Goal: Complete application form

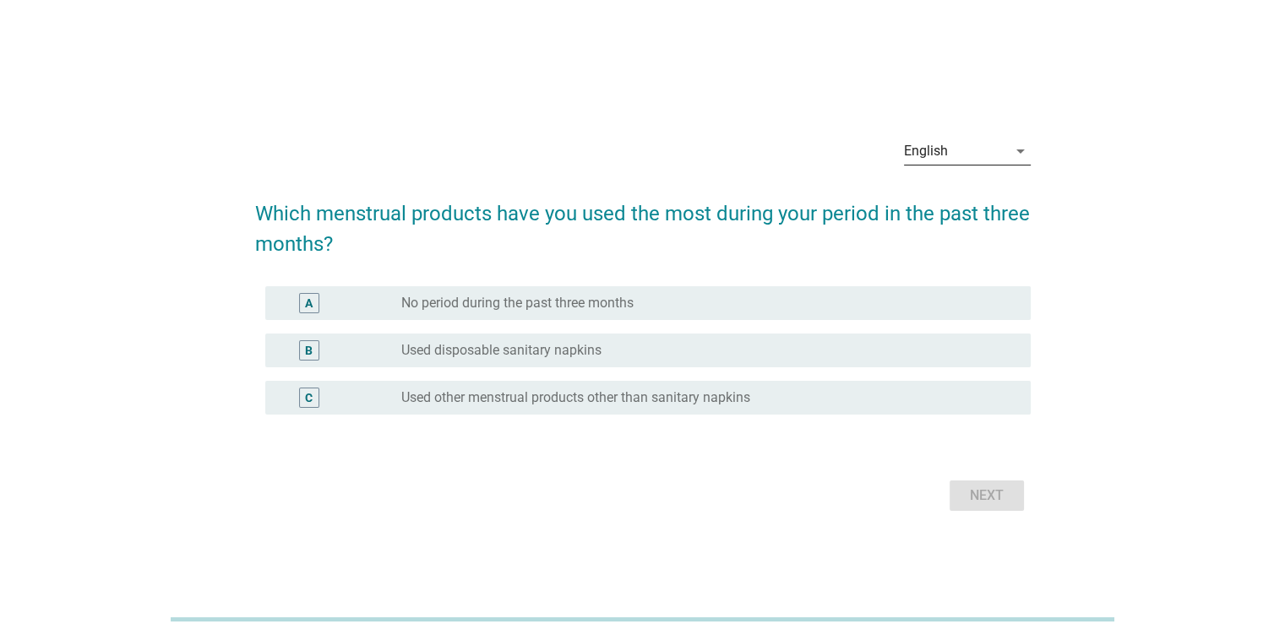
click at [951, 164] on div "English" at bounding box center [955, 151] width 103 height 27
click at [950, 164] on div "English" at bounding box center [966, 164] width 127 height 41
click at [952, 204] on div "ภาษาไทย" at bounding box center [966, 205] width 100 height 20
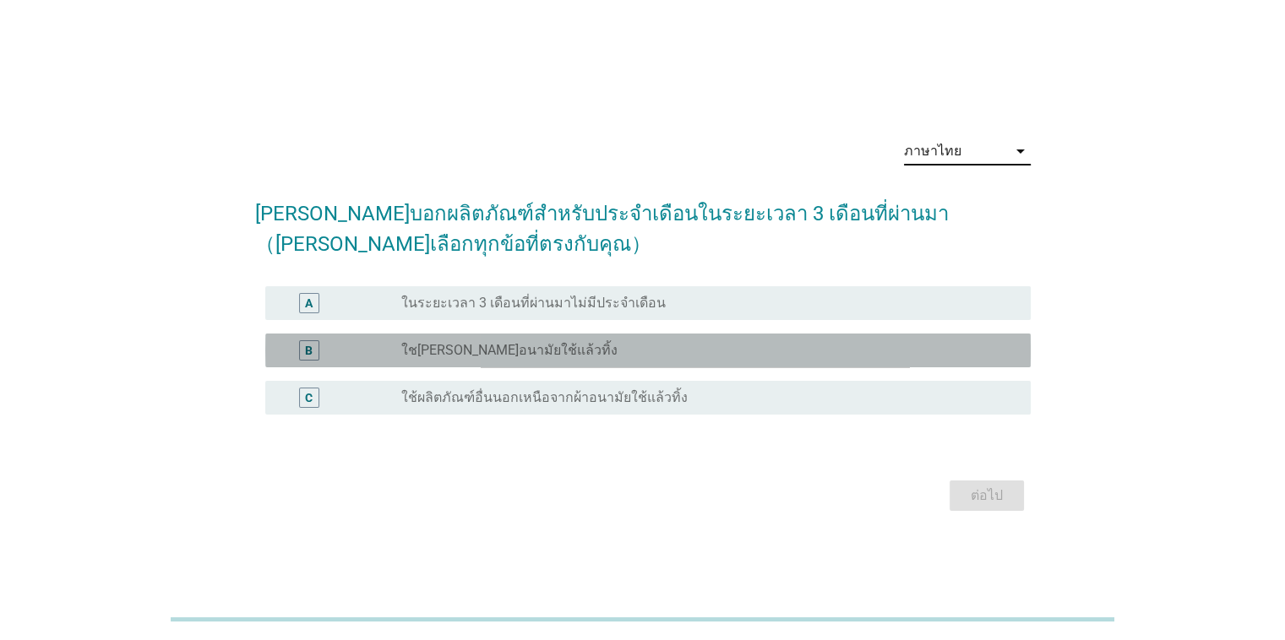
click at [735, 346] on div "radio_button_unchecked ใช[PERSON_NAME]อนามัยใช้แล้วทิ้ง" at bounding box center [701, 350] width 601 height 17
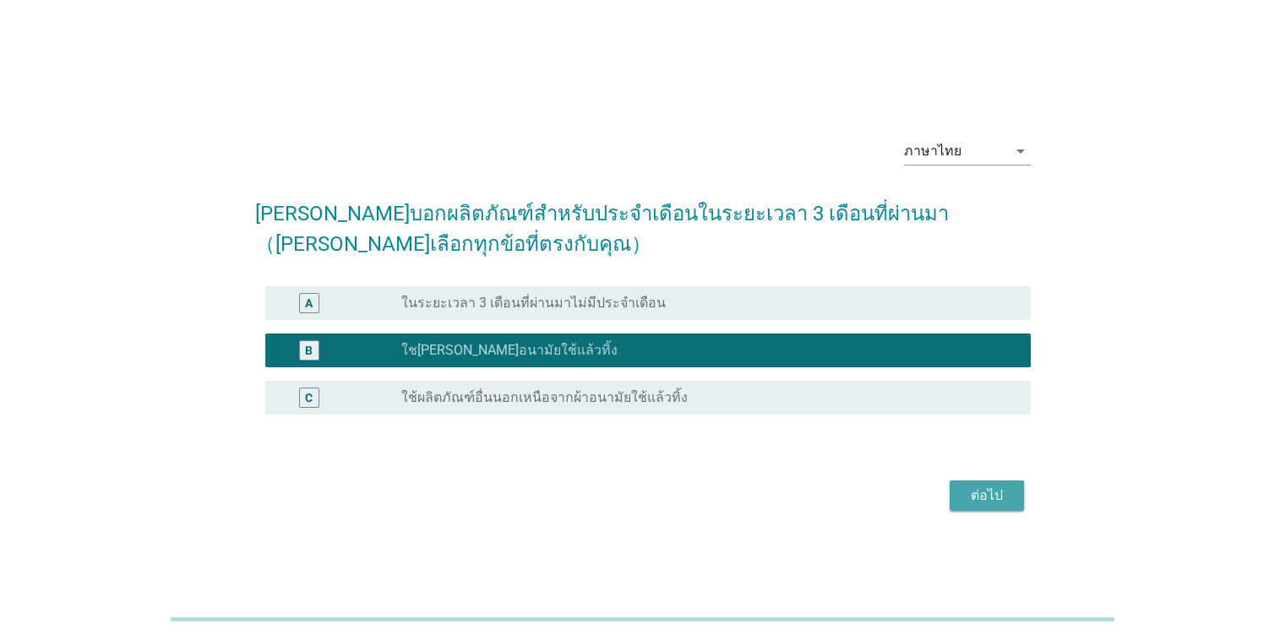
click at [989, 503] on div "ต่อไป" at bounding box center [986, 496] width 47 height 20
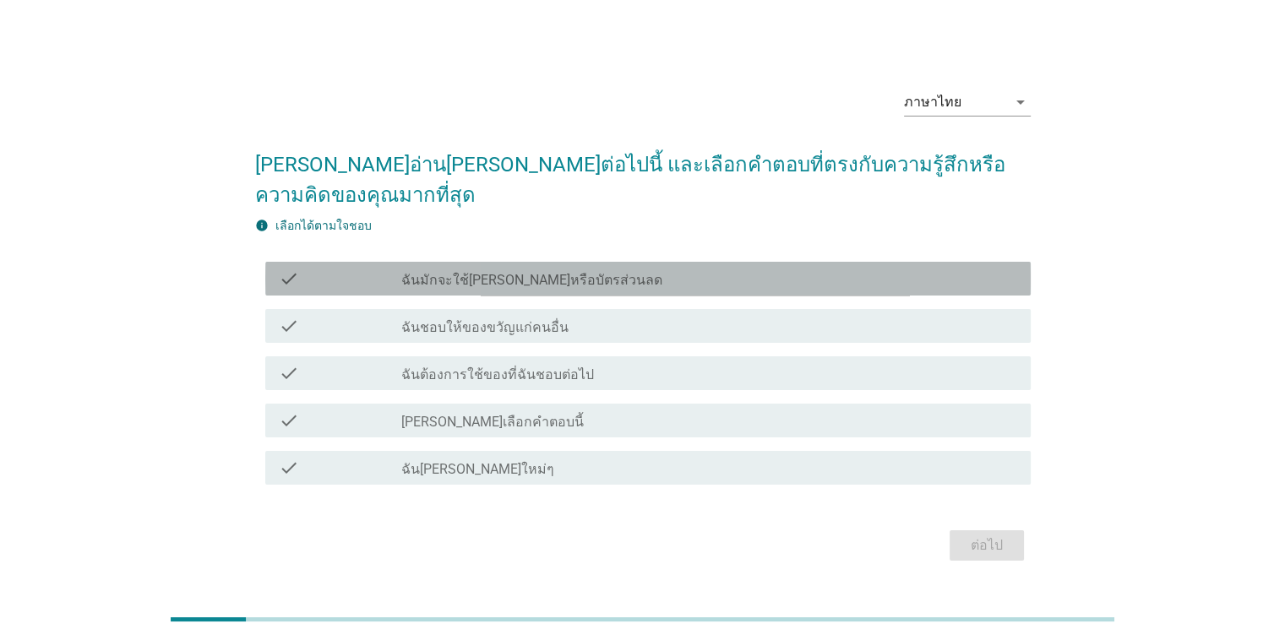
click at [855, 269] on div "check_box_outline_blank ฉันมักจะใช้[PERSON_NAME]หรือบัตรส่วนลด" at bounding box center [708, 279] width 615 height 20
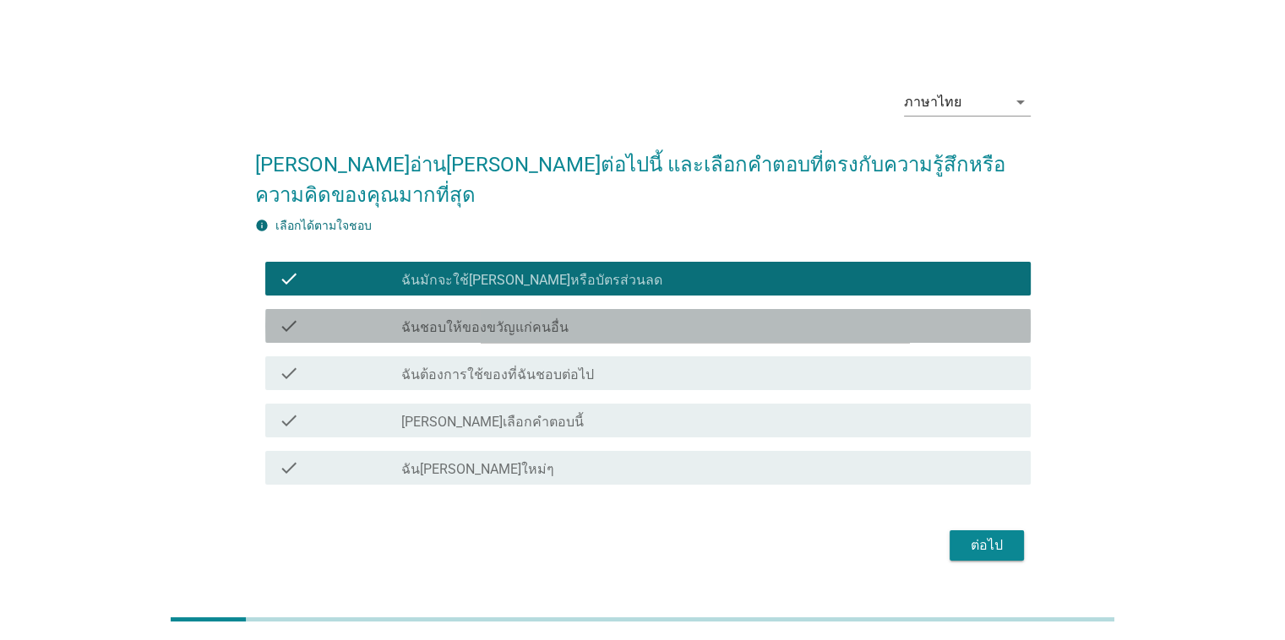
click at [818, 316] on div "check_box_outline_blank ฉันชอบให้ของขวัญแก่คนอื่น" at bounding box center [708, 326] width 615 height 20
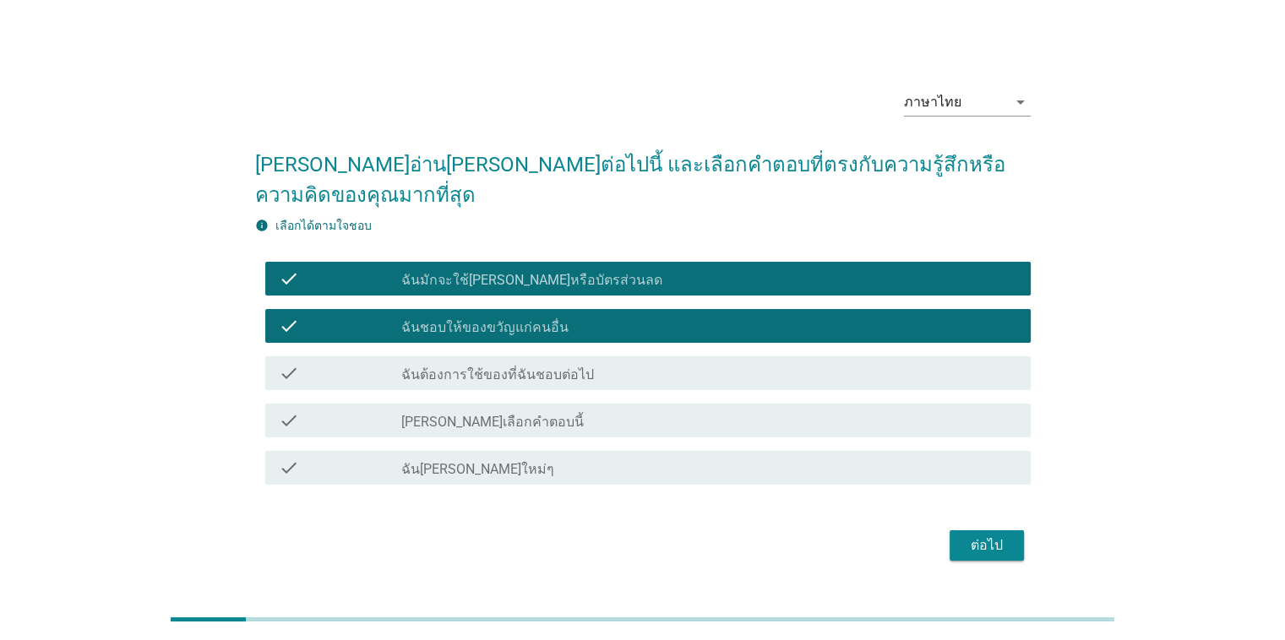
click at [786, 378] on div "check check_box_outline_blank ฉันต้องการใช้ของที่ฉันชอบต่อไป" at bounding box center [642, 373] width 775 height 47
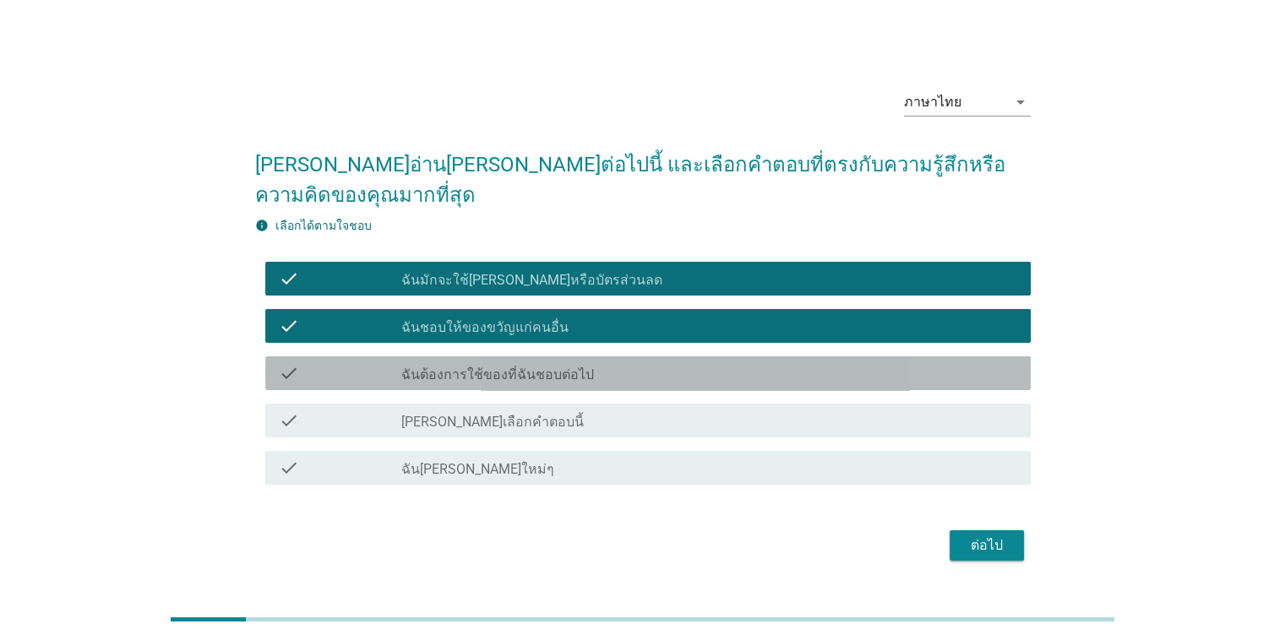
click at [773, 363] on div "check_box_outline_blank ฉันต้องการใช้ของที่ฉันชอบต่อไป" at bounding box center [708, 373] width 615 height 20
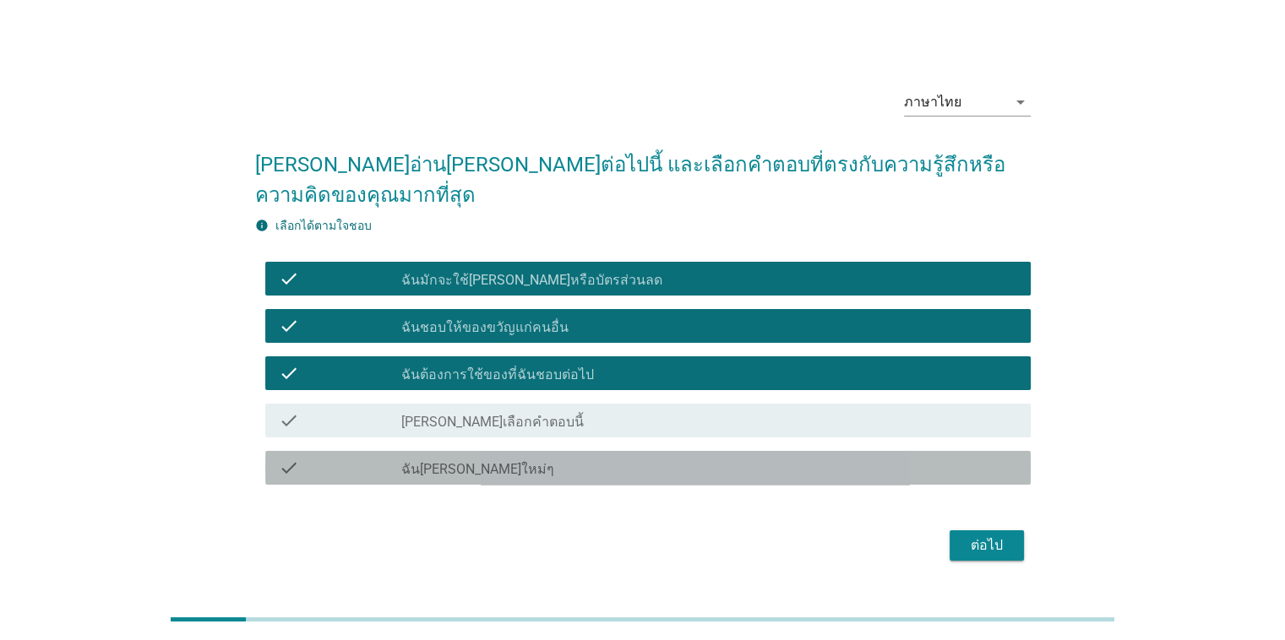
click at [762, 458] on div "check_box_outline_blank ฉัน[PERSON_NAME]ใหม่ๆ" at bounding box center [708, 468] width 615 height 20
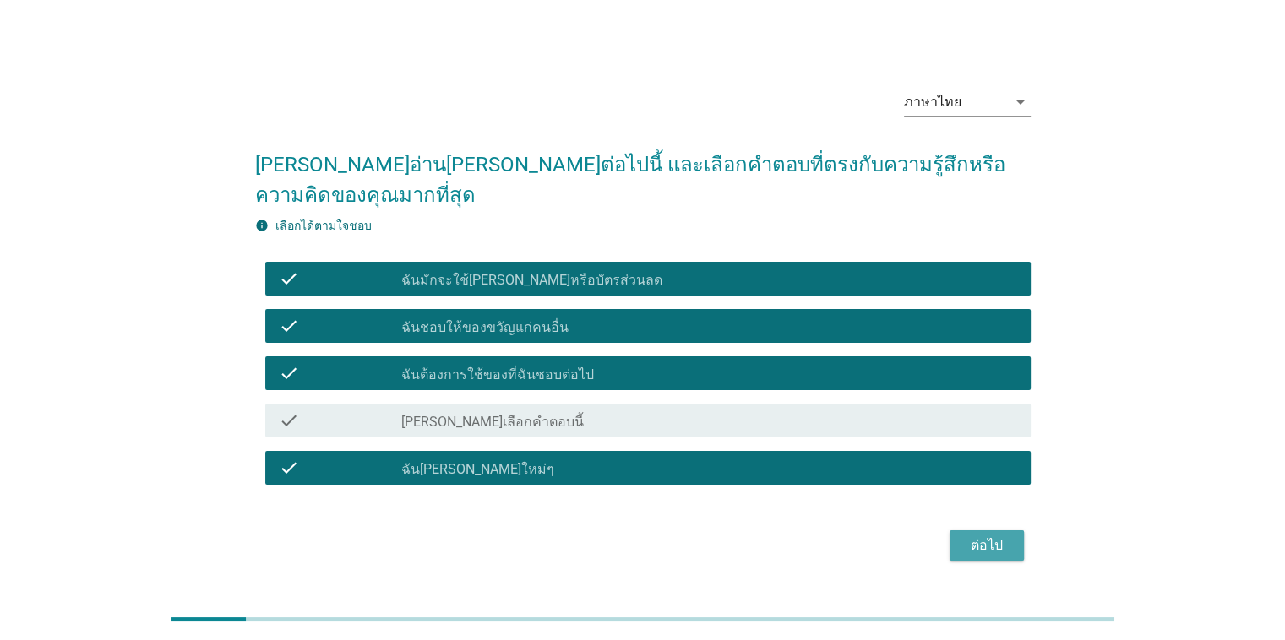
click at [1013, 534] on button "ต่อไป" at bounding box center [986, 545] width 74 height 30
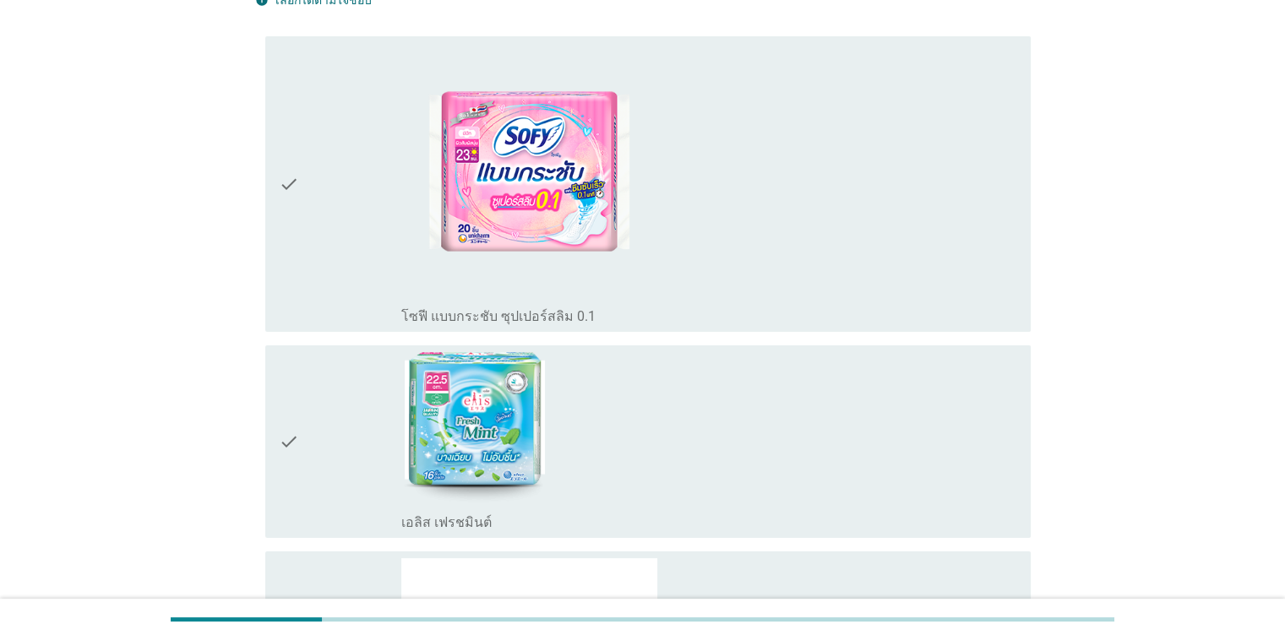
scroll to position [229, 0]
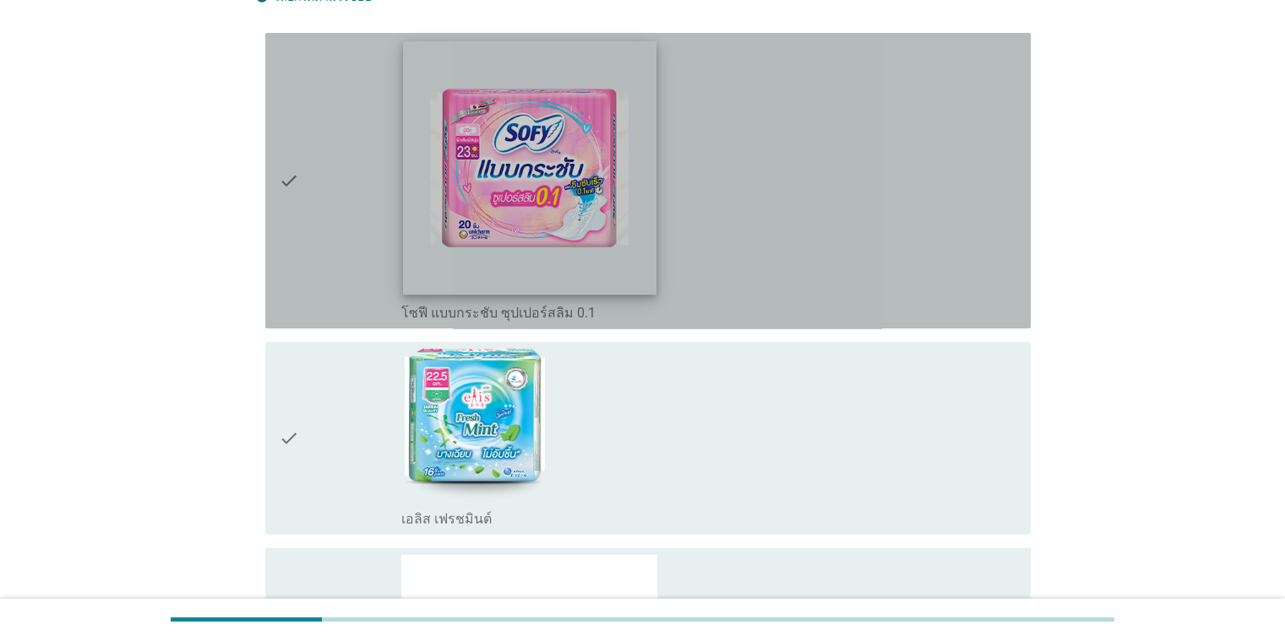
click at [579, 208] on img at bounding box center [529, 167] width 253 height 253
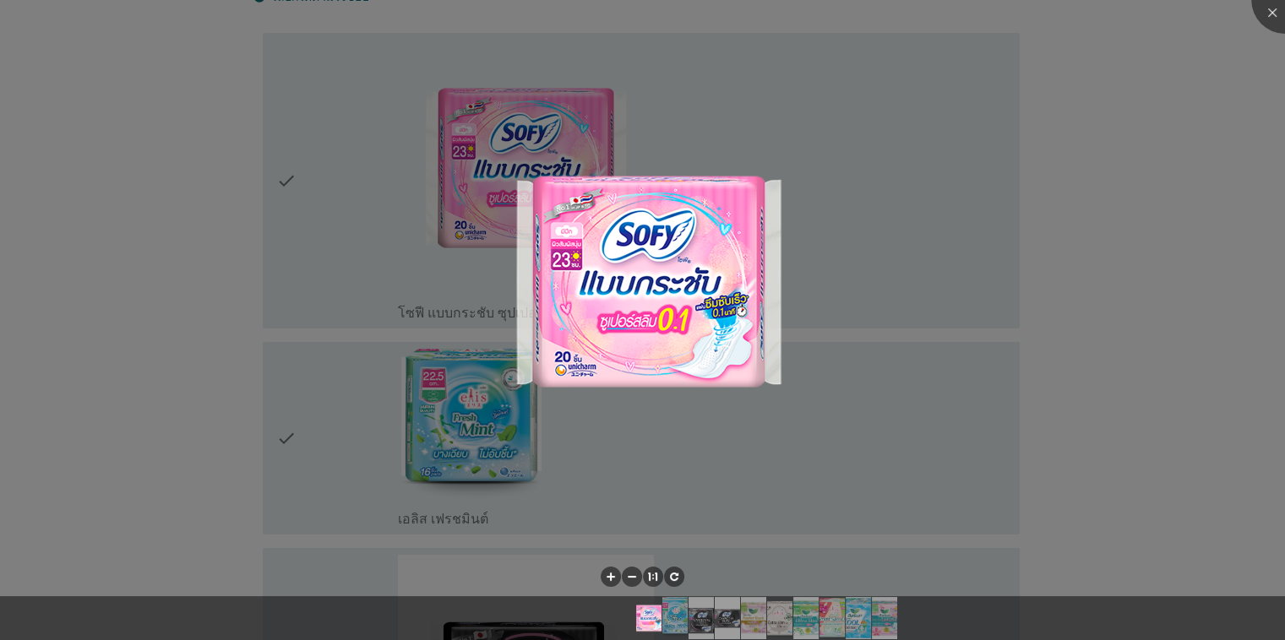
click at [1256, 24] on div at bounding box center [642, 320] width 1285 height 640
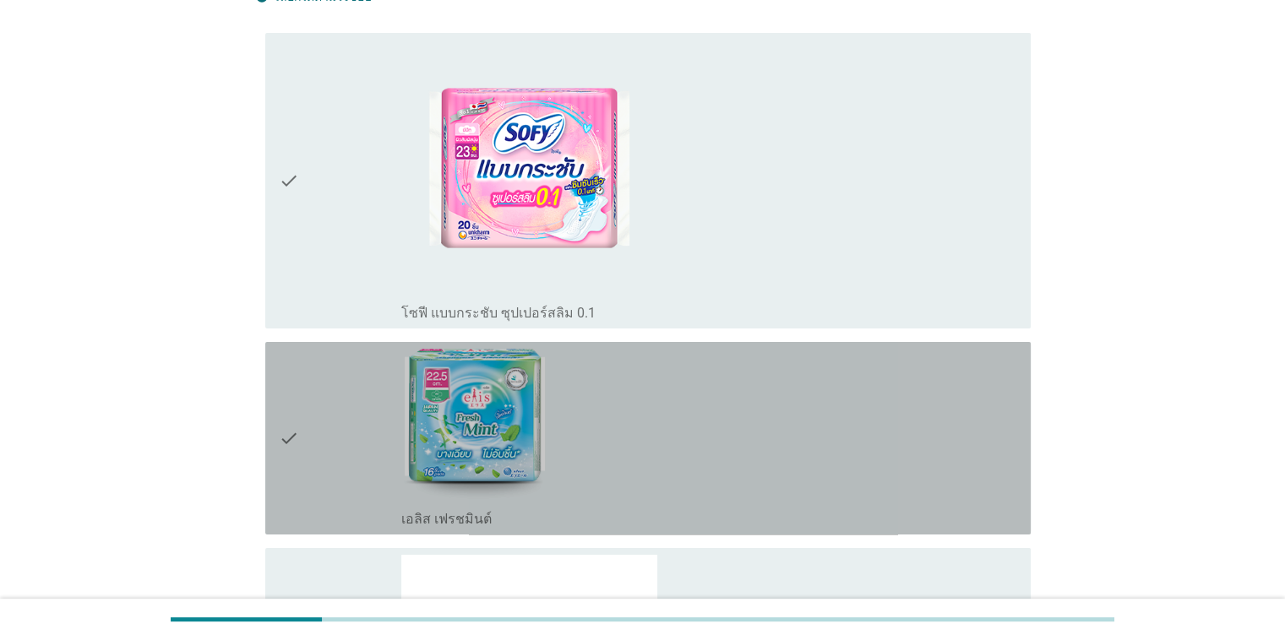
click at [883, 421] on div "check_box_outline_blank เอลิส เฟรชมินต์" at bounding box center [708, 438] width 615 height 179
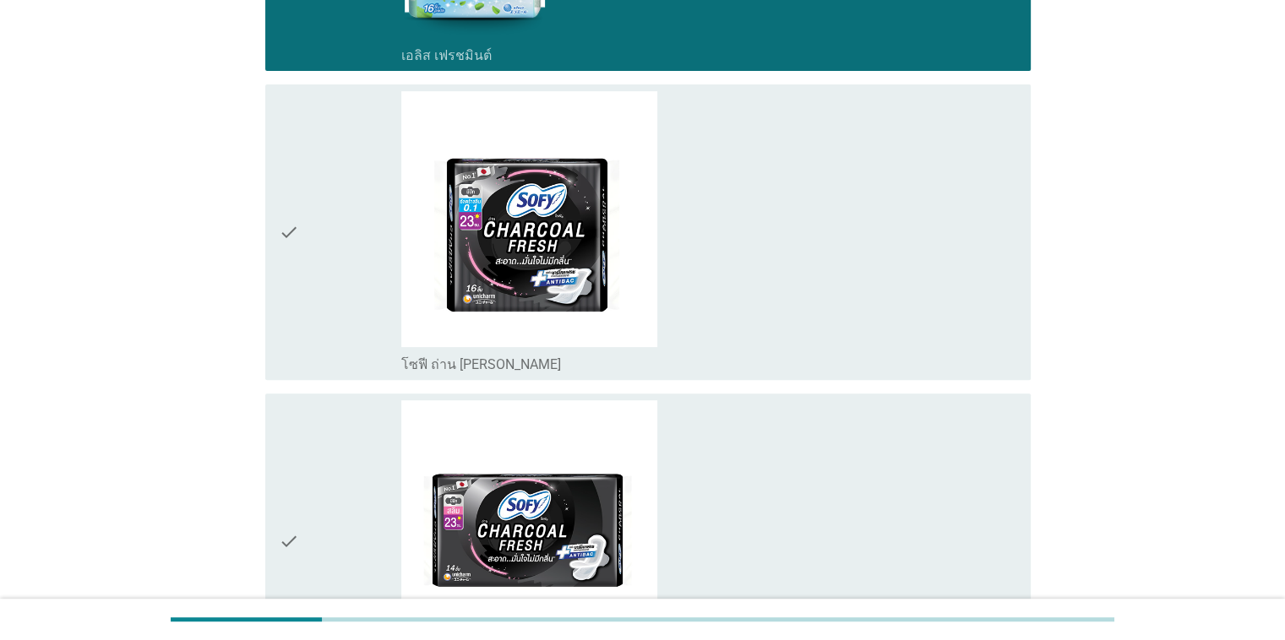
scroll to position [696, 0]
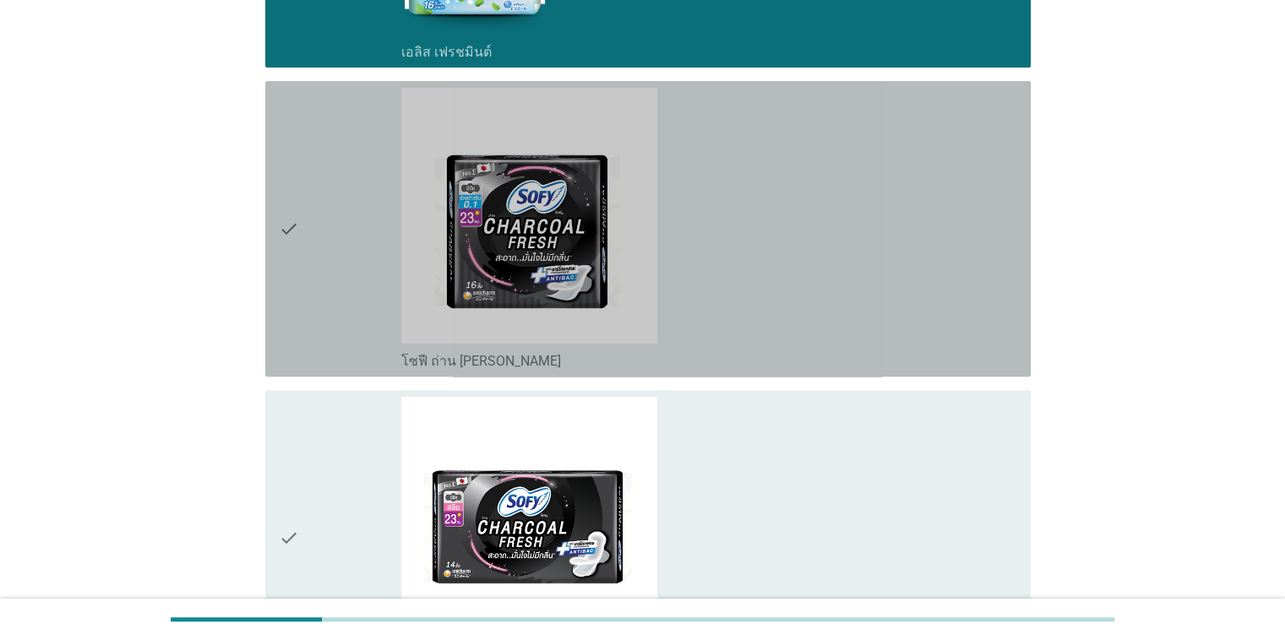
click at [915, 298] on div "check_box_outline_blank โซฟี ถ่าน ชาร์โคลเฟรช [PERSON_NAME]" at bounding box center [708, 229] width 615 height 282
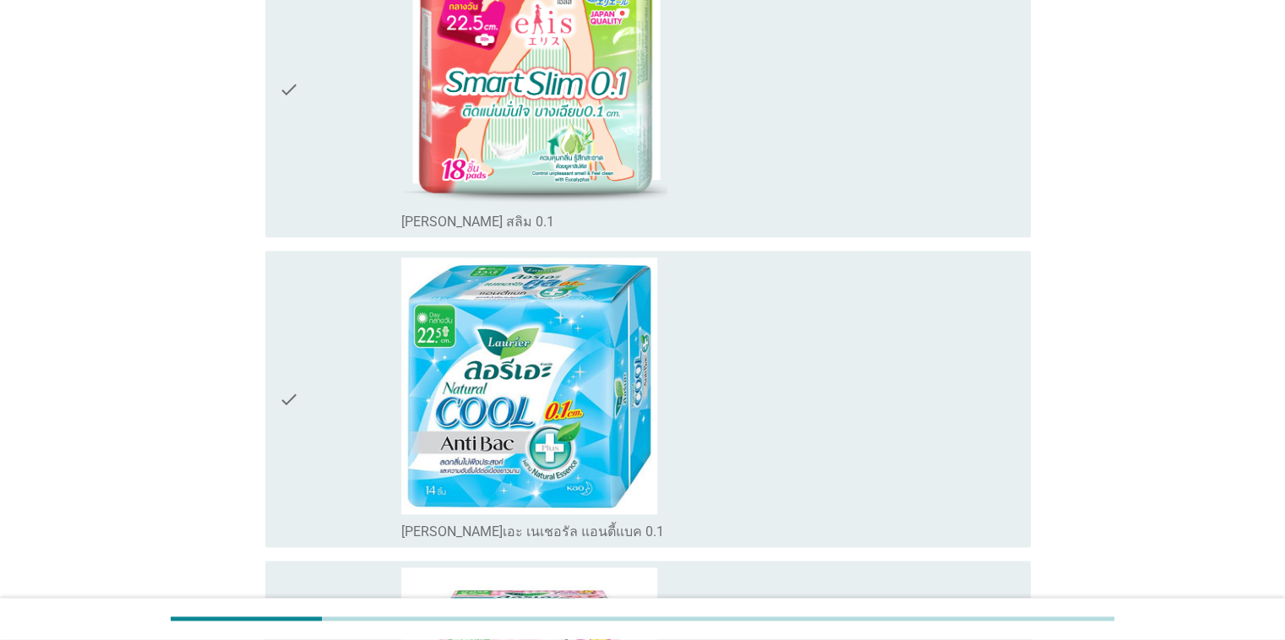
scroll to position [2114, 0]
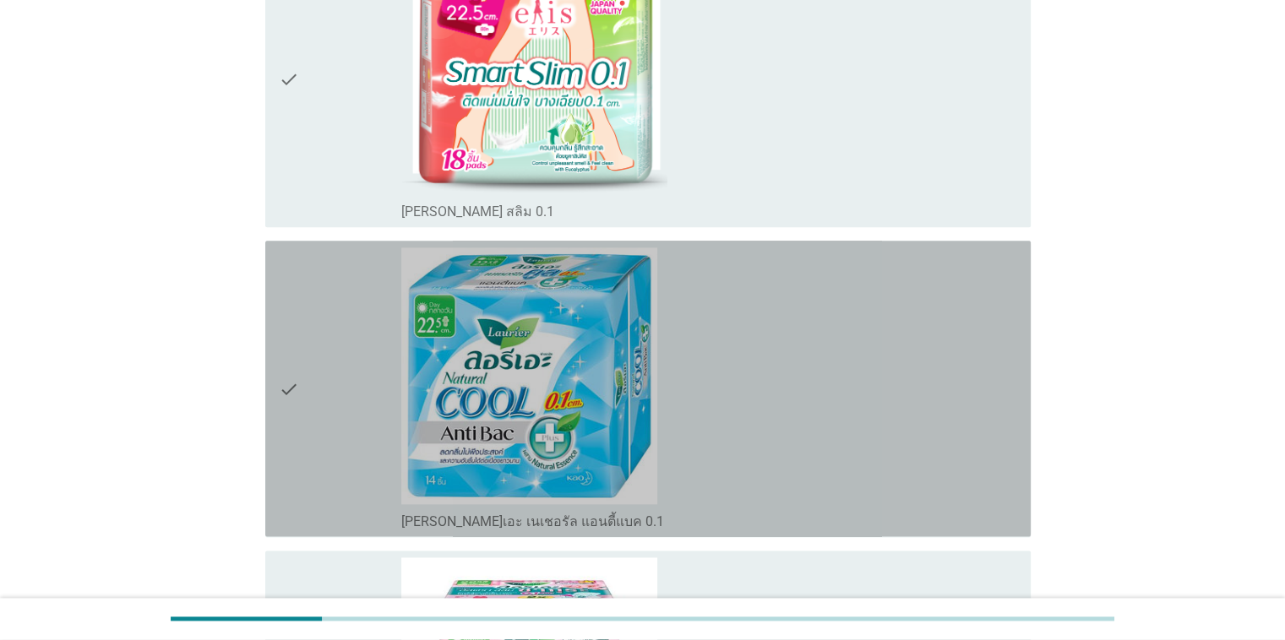
click at [877, 370] on div "check_box_outline_blank [PERSON_NAME]เอะ เนเชอรัล แอนตี้แบค 0.1" at bounding box center [708, 388] width 615 height 282
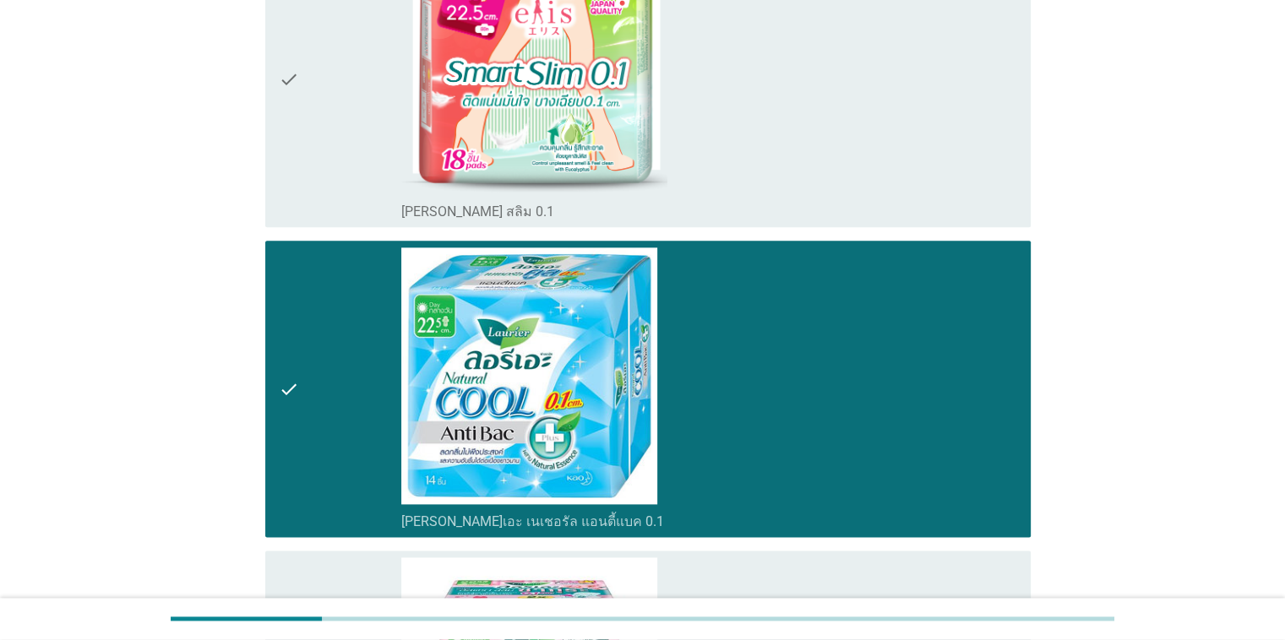
scroll to position [2560, 0]
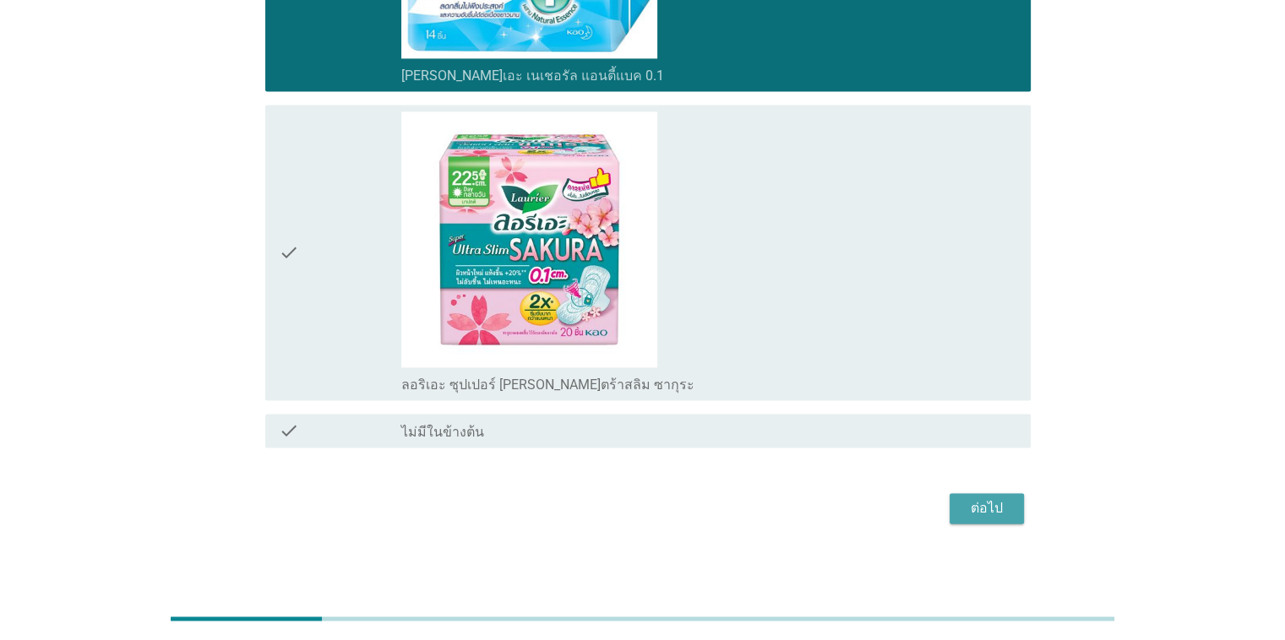
click at [1004, 508] on div "ต่อไป" at bounding box center [986, 508] width 47 height 20
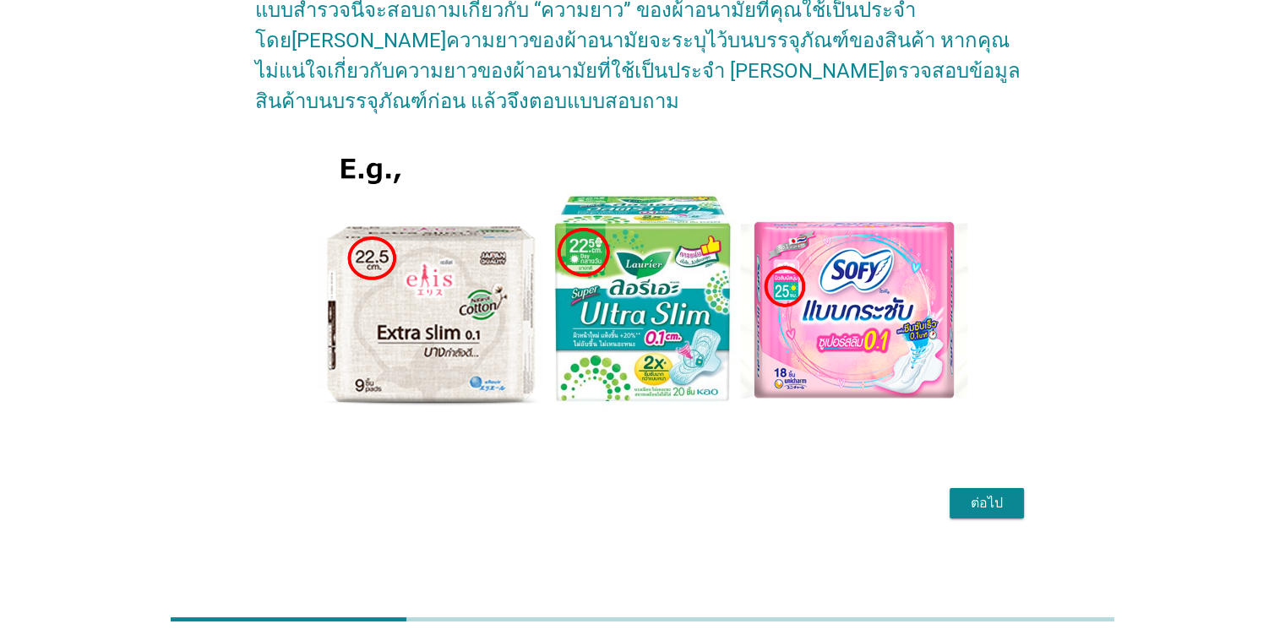
scroll to position [0, 0]
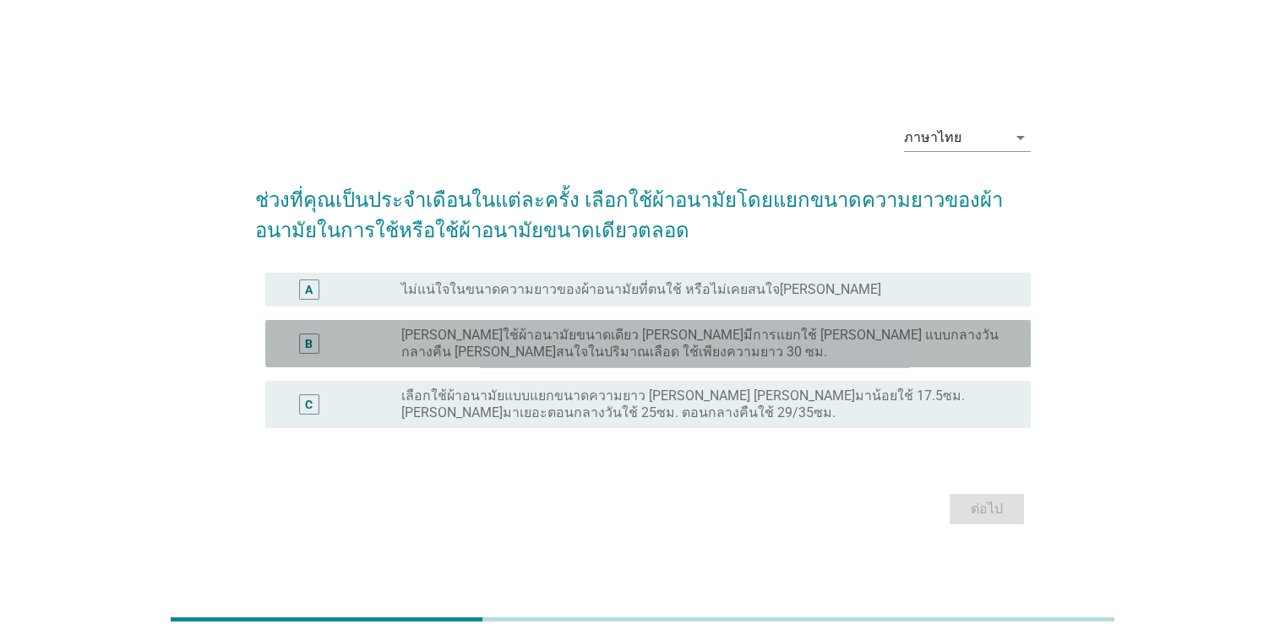
click at [848, 344] on label "[PERSON_NAME]ใช้ผ้าอนามัยขนาดเดียว [PERSON_NAME]มีการแยกใช้ [PERSON_NAME] แบบกล…" at bounding box center [701, 344] width 601 height 34
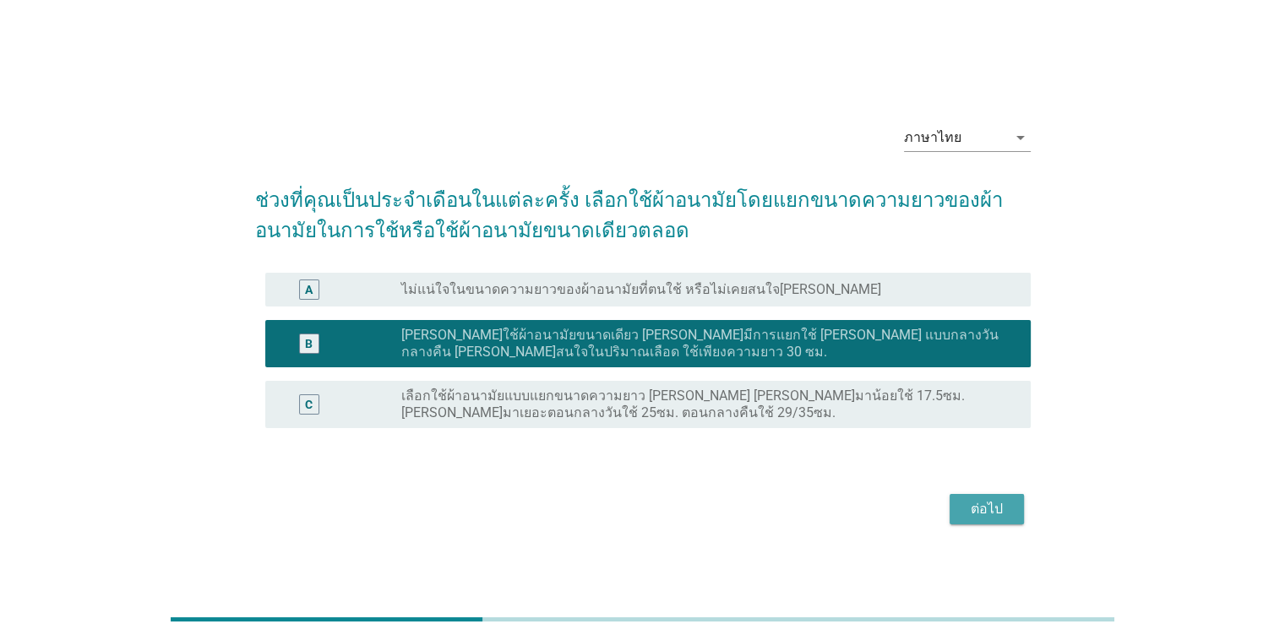
click at [967, 506] on div "ต่อไป" at bounding box center [986, 509] width 47 height 20
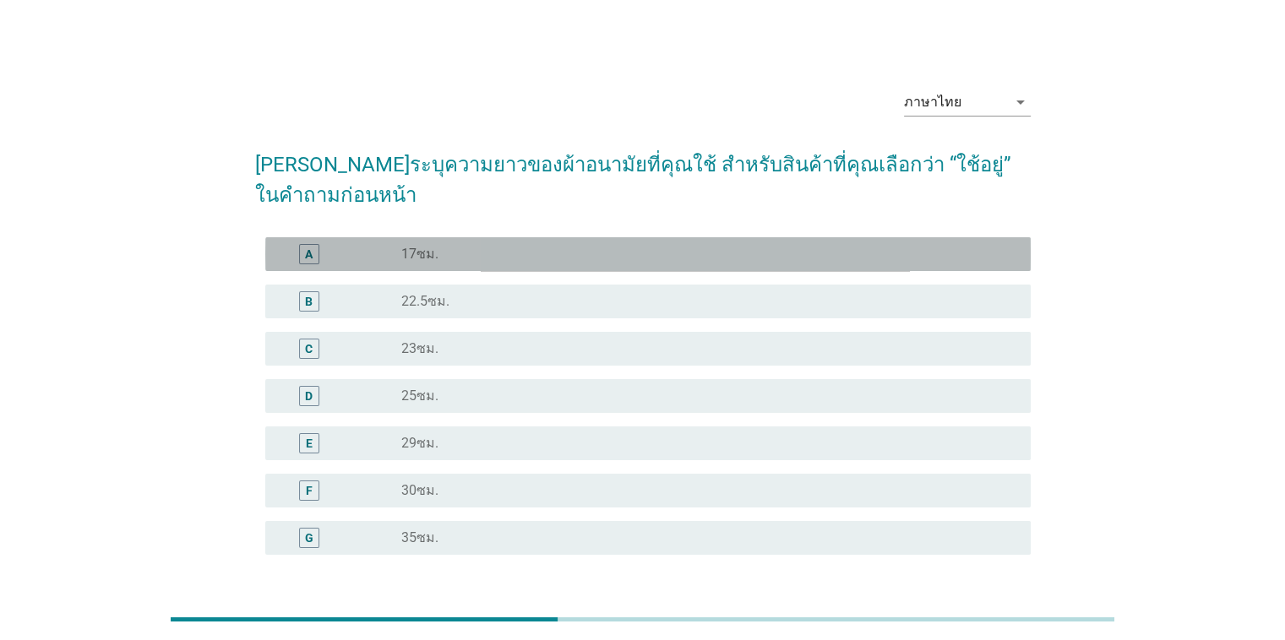
click at [811, 246] on div "radio_button_unchecked 17ซม." at bounding box center [701, 254] width 601 height 17
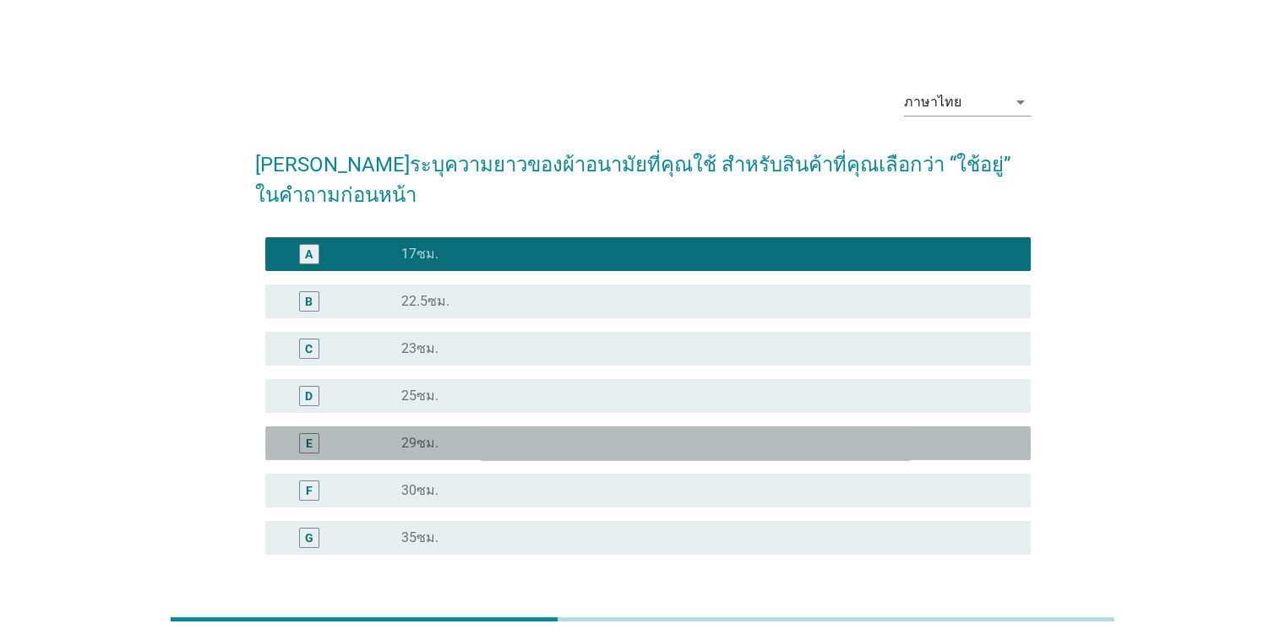
click at [863, 427] on div "E radio_button_unchecked 29ซม." at bounding box center [647, 444] width 765 height 34
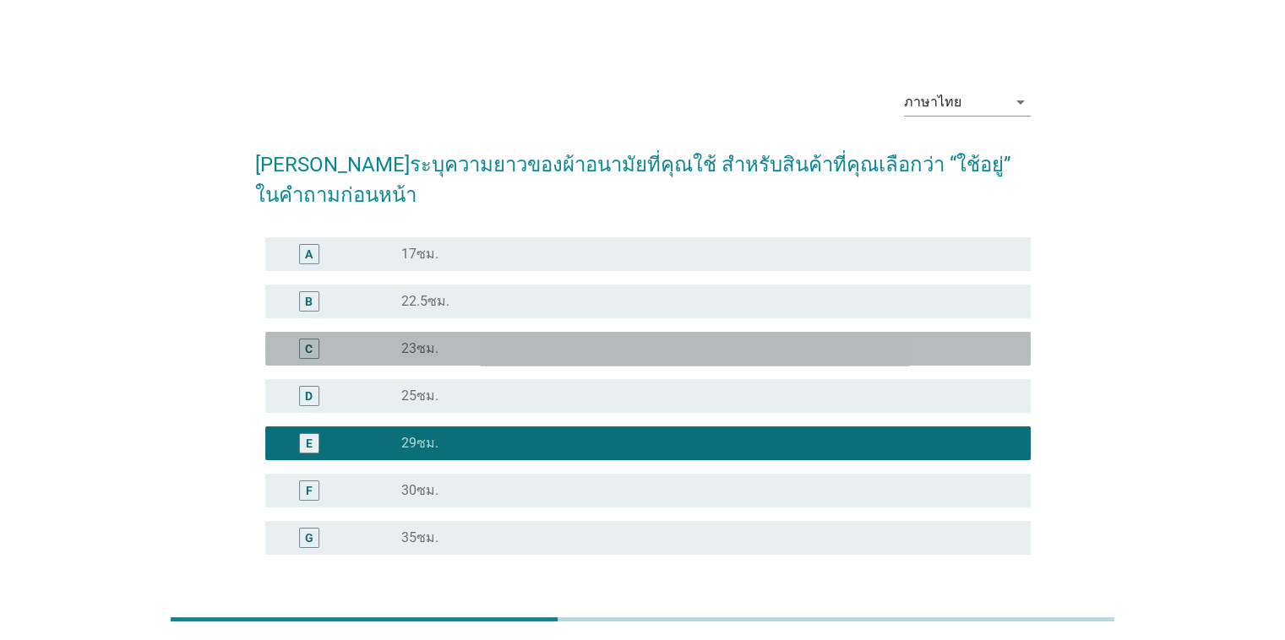
click at [838, 332] on div "C radio_button_unchecked 23ซม." at bounding box center [647, 349] width 765 height 34
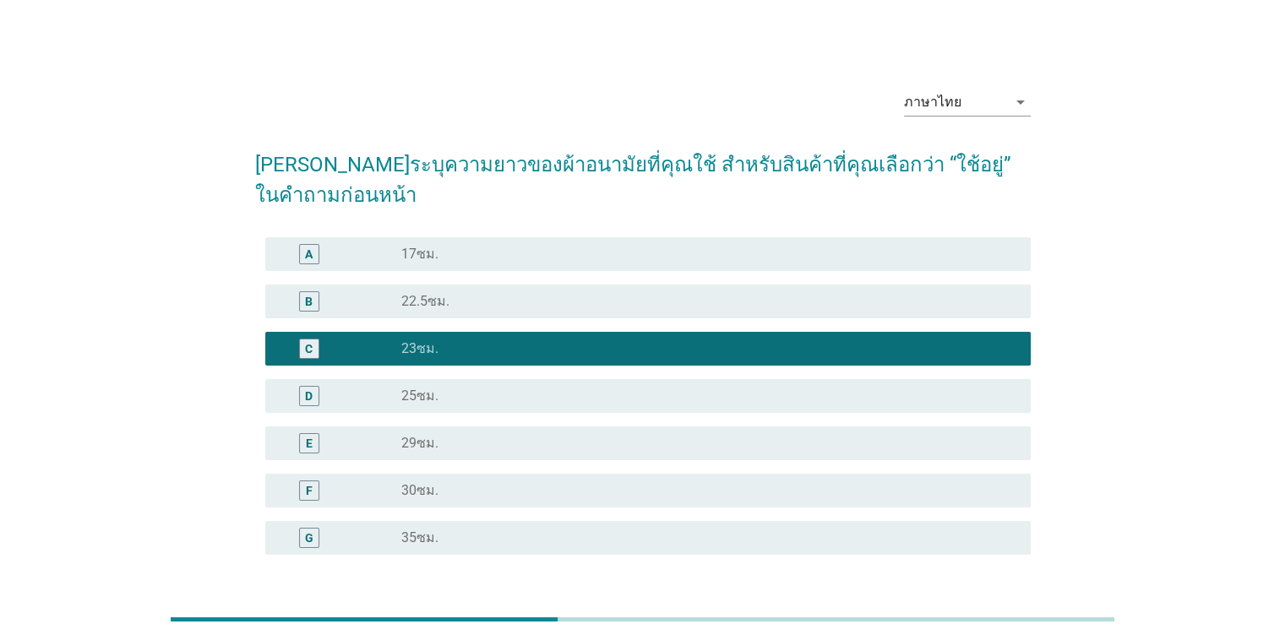
click at [980, 621] on button "ต่อไป" at bounding box center [986, 636] width 74 height 30
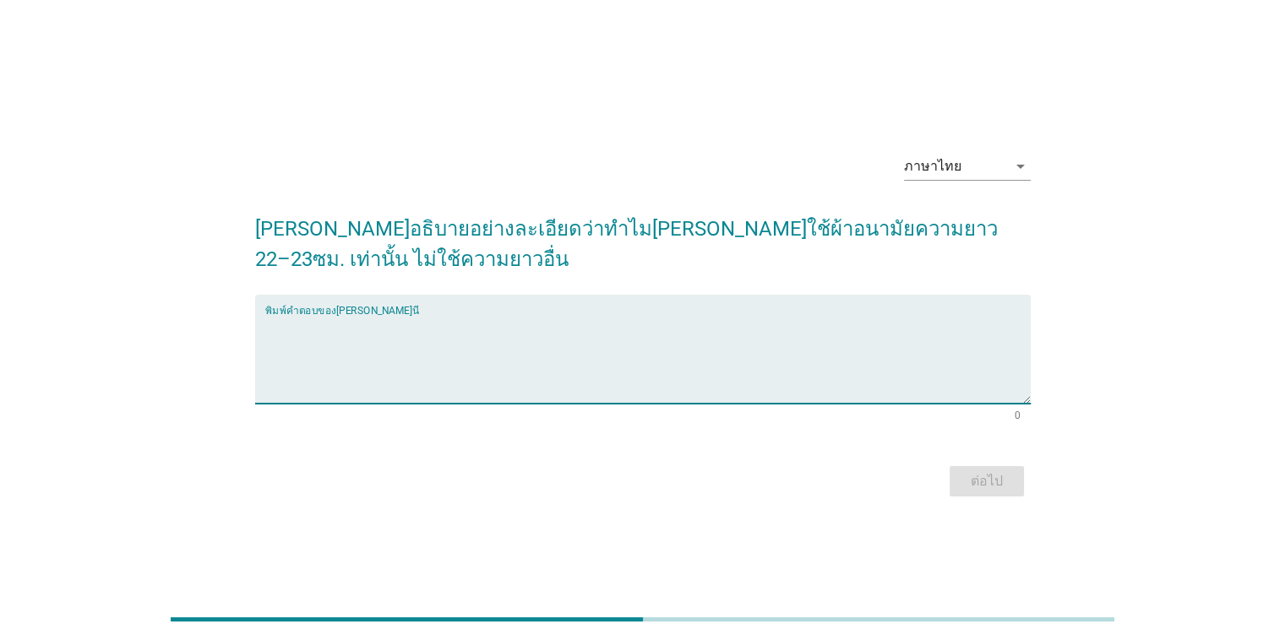
click at [895, 388] on textarea "พิมพ์คำตอบของคุณ ที่นี่" at bounding box center [647, 359] width 765 height 89
type textarea "g"
type textarea "เพราะถ้ายาวมากกว่านี้รู้สึกไม่สะดวกเวลาเดิน"
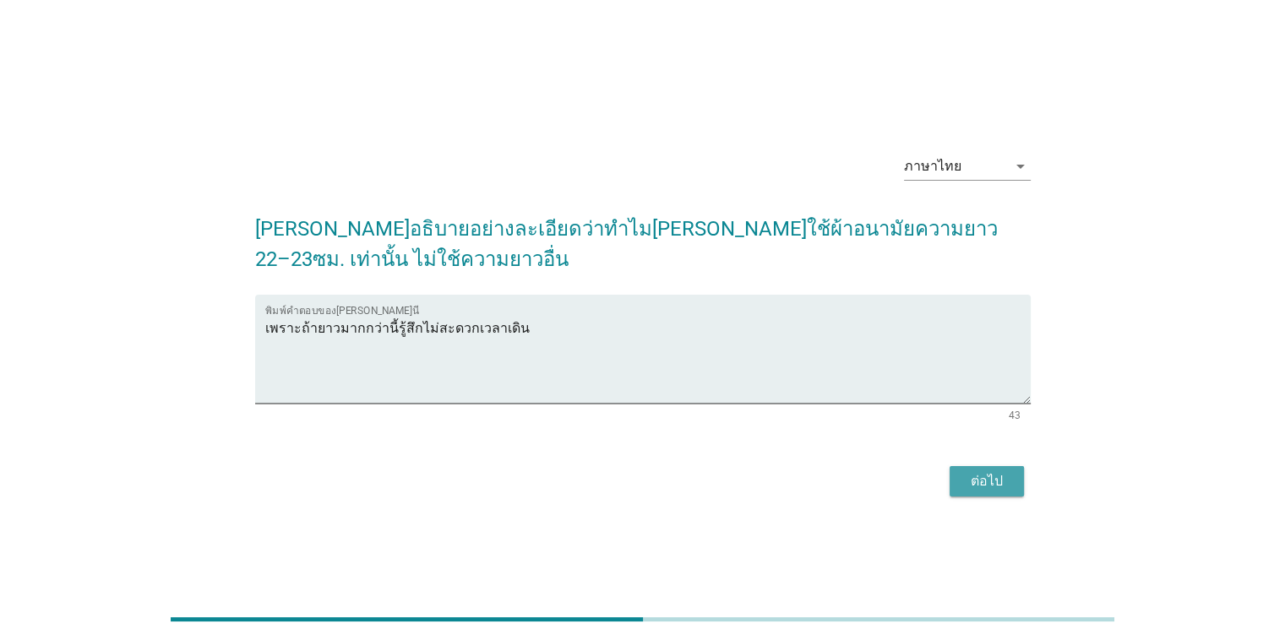
click at [1001, 478] on div "ต่อไป" at bounding box center [986, 481] width 47 height 20
